Goal: Check status: Check status

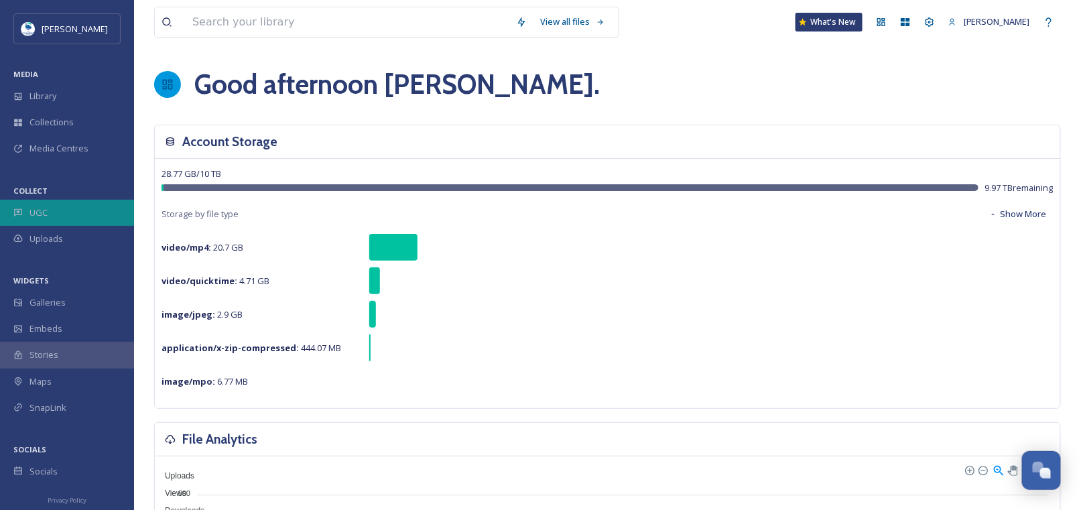
click at [62, 214] on div "UGC" at bounding box center [67, 213] width 134 height 26
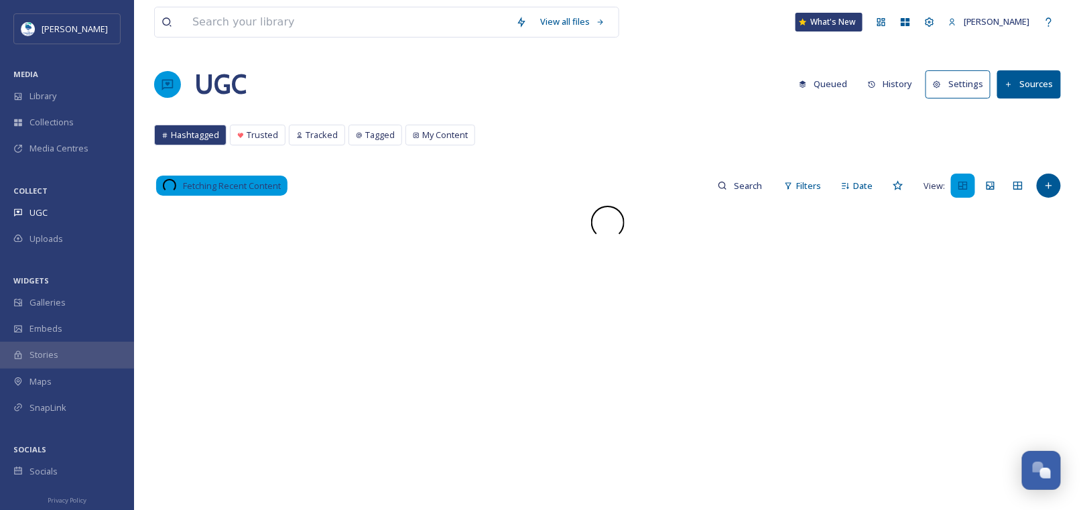
click at [896, 89] on button "History" at bounding box center [890, 84] width 58 height 26
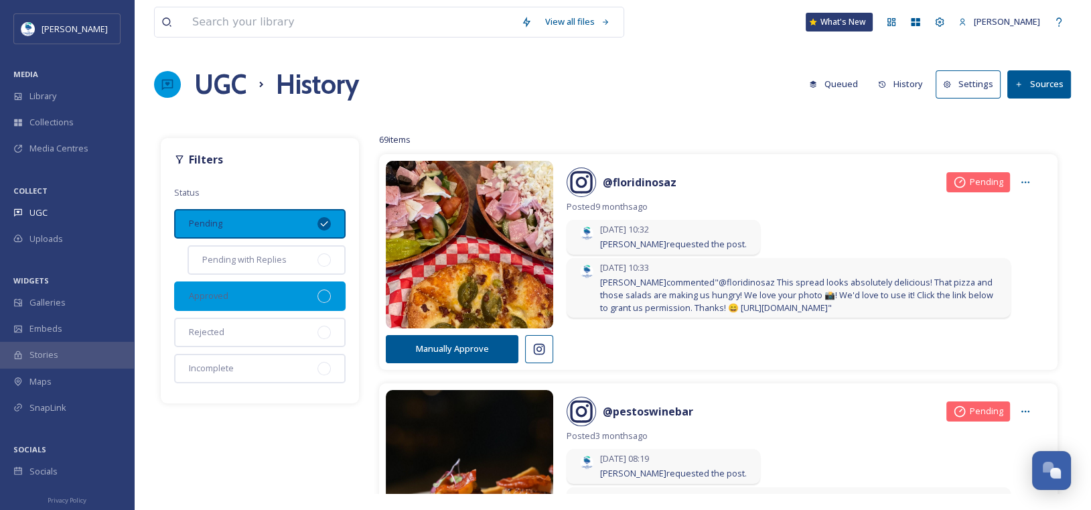
click at [328, 295] on div at bounding box center [324, 295] width 13 height 13
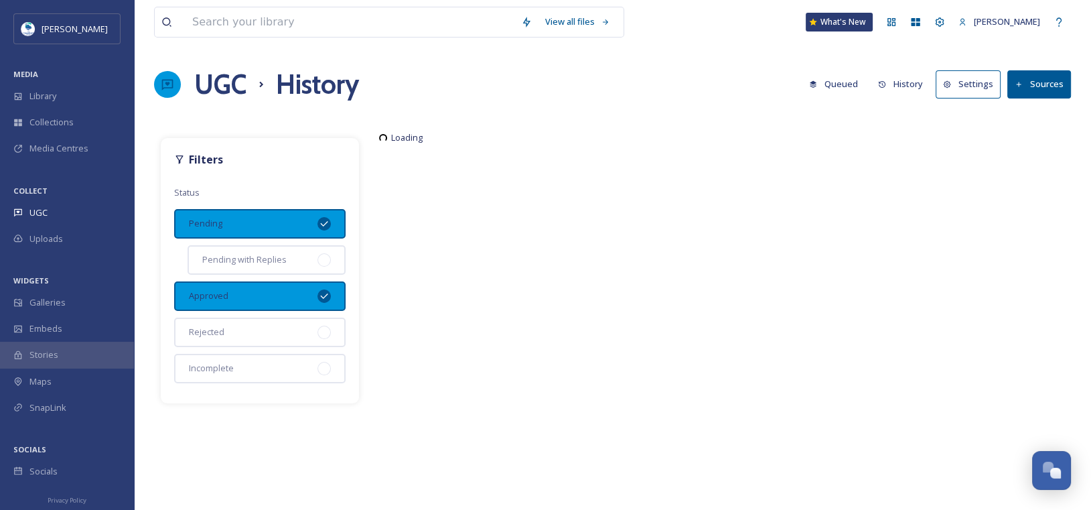
click at [327, 218] on icon at bounding box center [324, 223] width 11 height 11
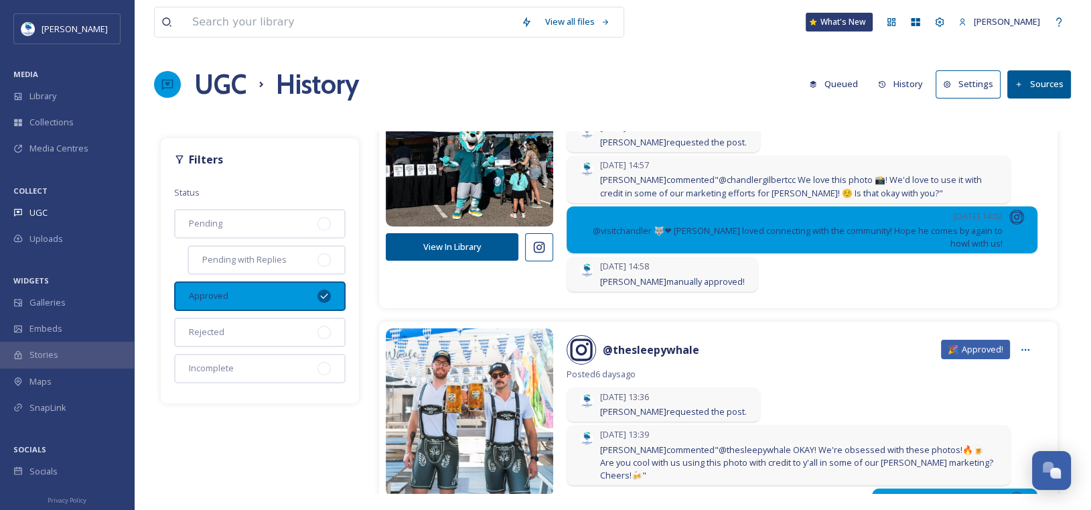
scroll to position [268, 0]
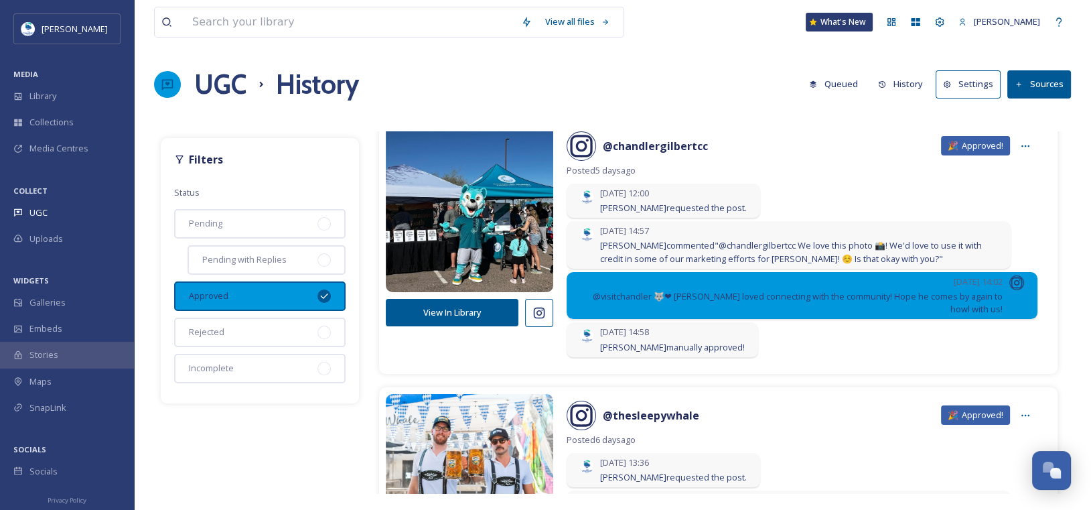
click at [321, 293] on icon at bounding box center [324, 296] width 11 height 11
